Goal: Information Seeking & Learning: Understand process/instructions

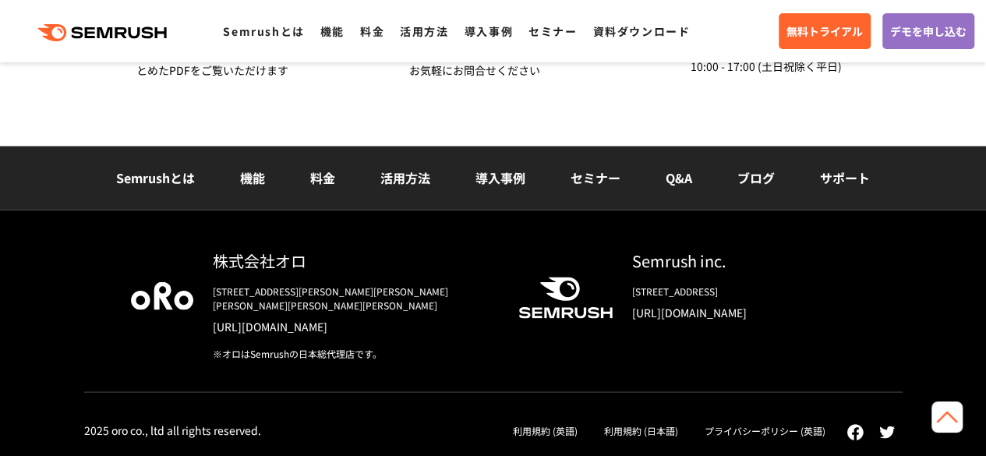
scroll to position [4794, 0]
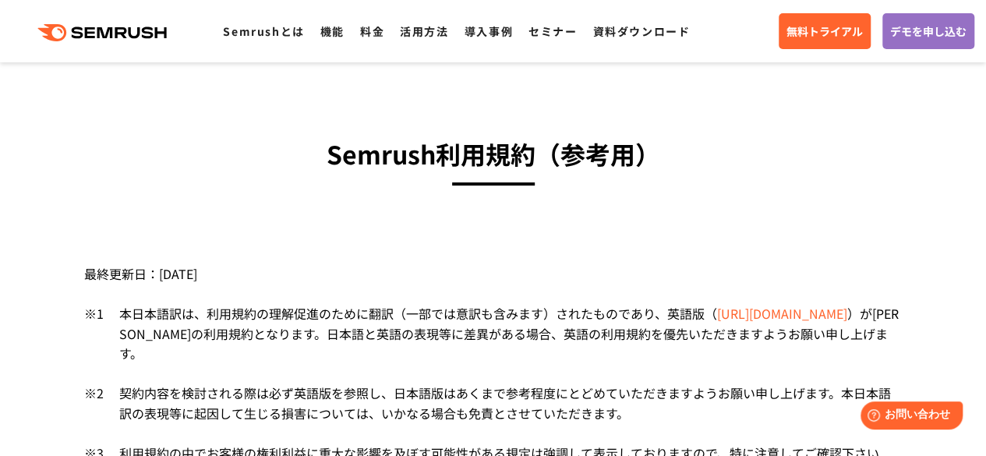
scroll to position [270, 0]
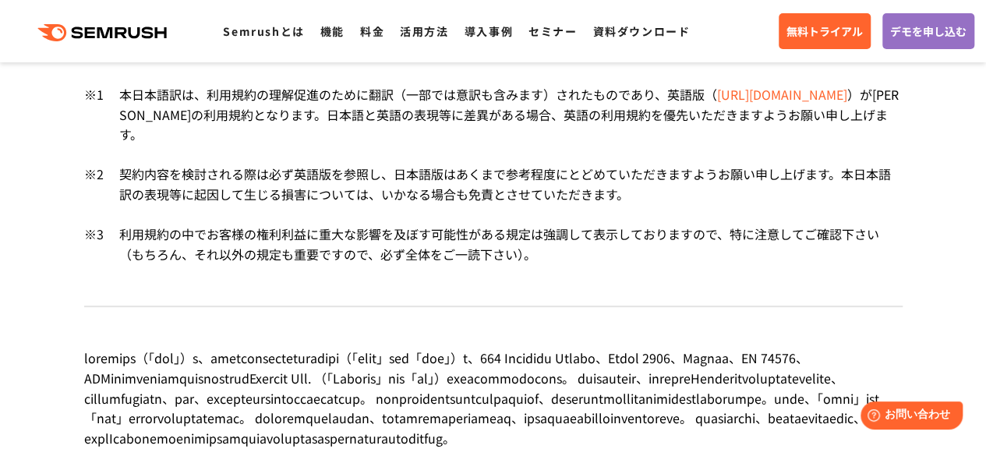
click at [796, 100] on link "[URL][DOMAIN_NAME]" at bounding box center [782, 94] width 130 height 19
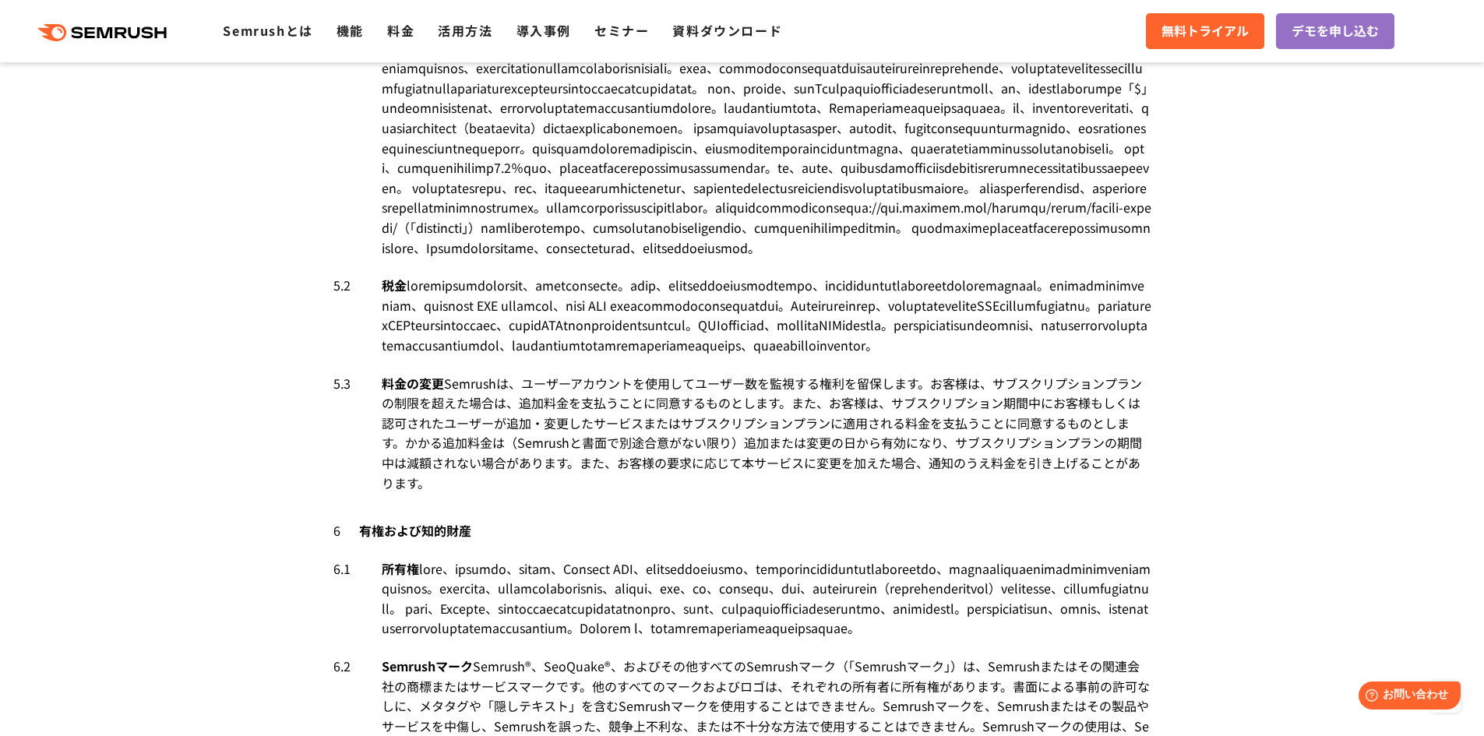
scroll to position [4130, 0]
